Goal: Information Seeking & Learning: Learn about a topic

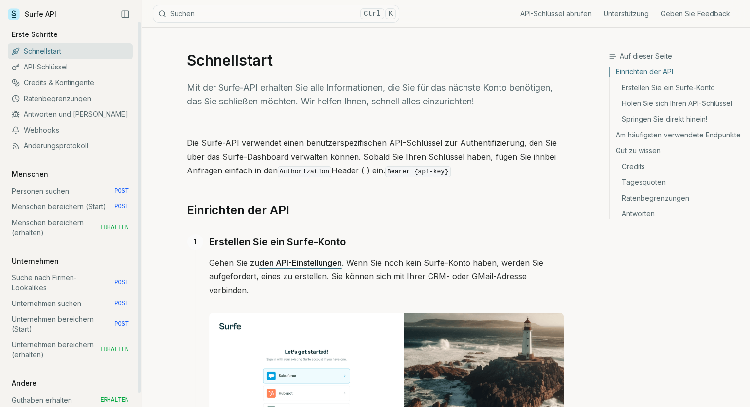
click at [47, 66] on font "API-Schlüssel" at bounding box center [46, 67] width 44 height 8
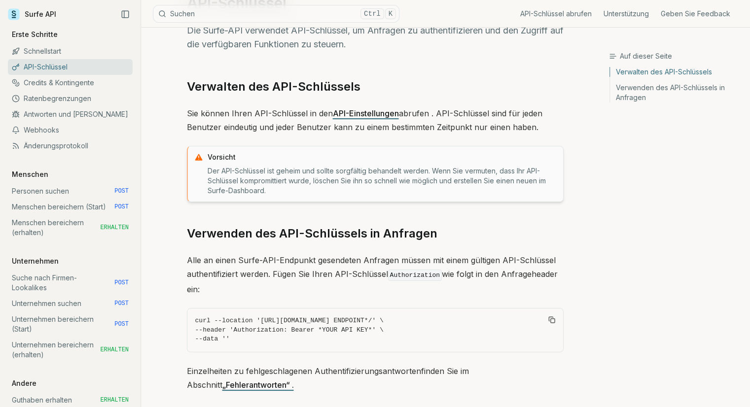
scroll to position [135, 0]
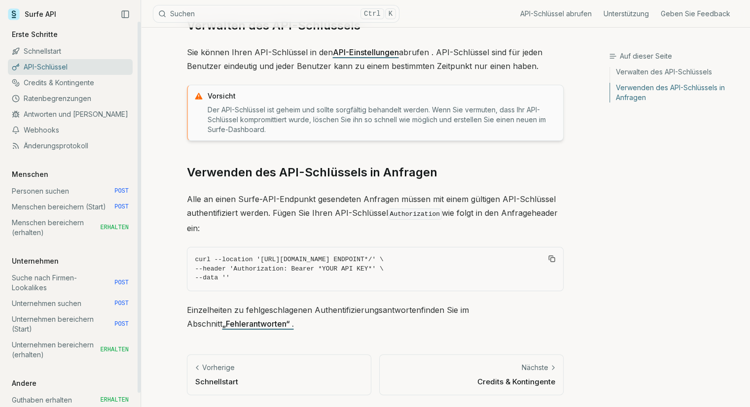
click at [70, 207] on font "Menschen bereichern (Start)" at bounding box center [59, 207] width 94 height 8
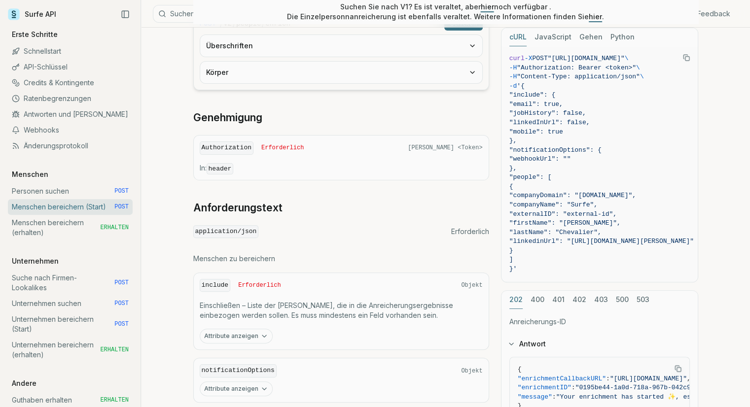
scroll to position [418, 0]
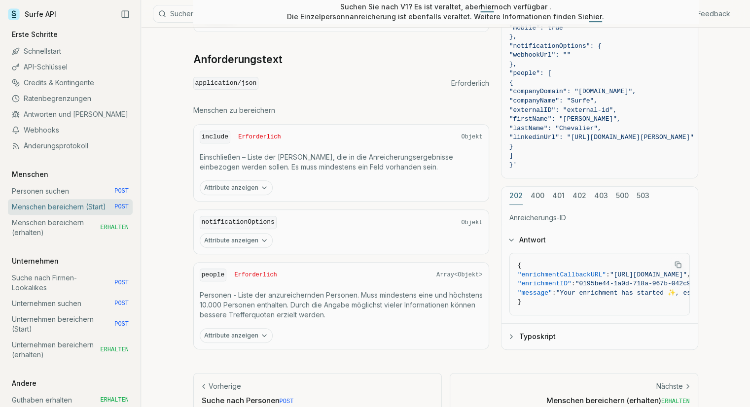
click at [262, 332] on icon "button" at bounding box center [264, 336] width 8 height 8
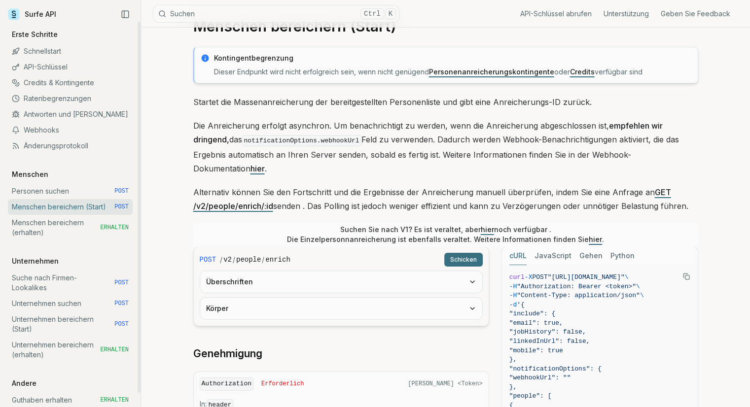
scroll to position [31, 0]
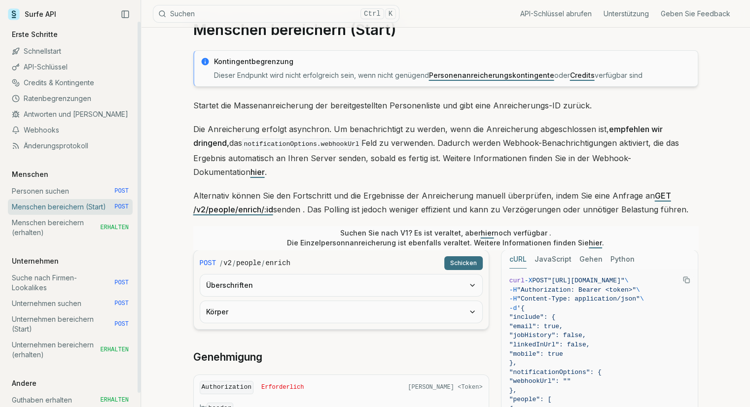
click at [36, 125] on font "Webhooks" at bounding box center [41, 130] width 35 height 10
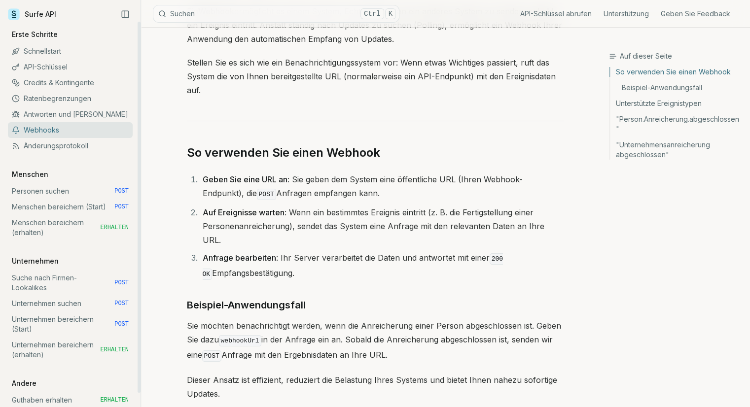
scroll to position [45, 0]
